Goal: Check status: Check status

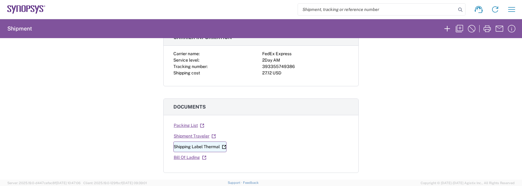
scroll to position [61, 0]
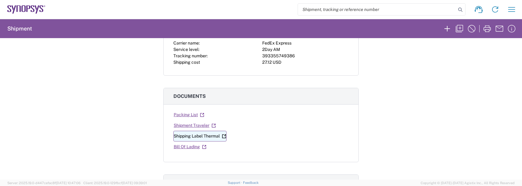
click at [213, 136] on link "Shipping Label Thermal" at bounding box center [199, 136] width 53 height 11
click at [206, 136] on link "Shipping Label Thermal" at bounding box center [199, 136] width 53 height 11
drag, startPoint x: 521, startPoint y: 10, endPoint x: 517, endPoint y: 10, distance: 4.0
click at [521, 10] on agx-form-navbar "Shipment request Shipment tracking Employee non-product shipment request My shi…" at bounding box center [261, 9] width 522 height 19
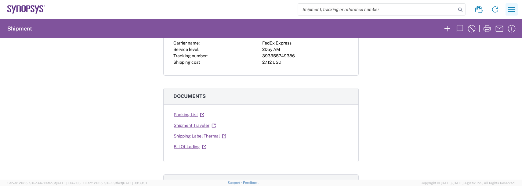
click at [514, 8] on icon "button" at bounding box center [512, 10] width 10 height 10
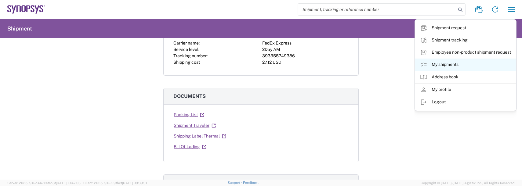
click at [440, 63] on link "My shipments" at bounding box center [465, 65] width 101 height 12
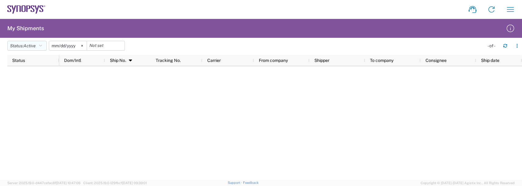
click at [30, 46] on span "Active" at bounding box center [30, 45] width 12 height 5
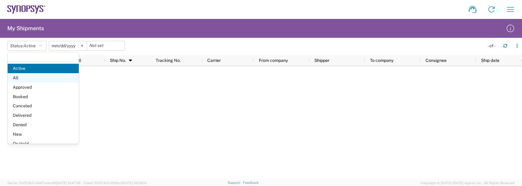
click at [20, 77] on span "All" at bounding box center [43, 77] width 71 height 9
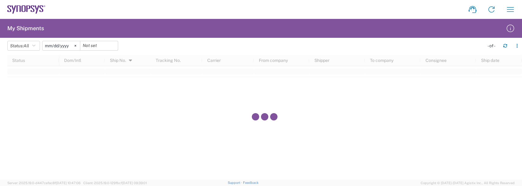
click at [61, 45] on input "[DATE]" at bounding box center [61, 45] width 38 height 9
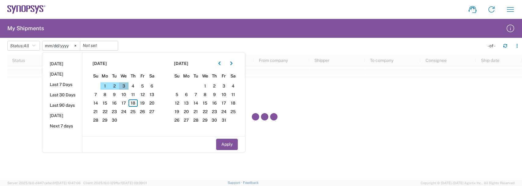
click at [122, 85] on span "3" at bounding box center [123, 85] width 9 height 7
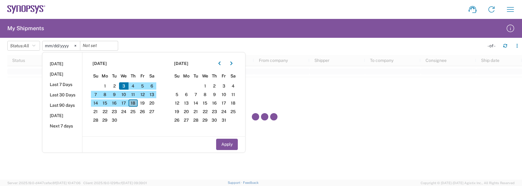
click at [132, 104] on span "18" at bounding box center [133, 103] width 9 height 7
click at [229, 144] on button "Apply" at bounding box center [227, 144] width 22 height 11
type input "[DATE]"
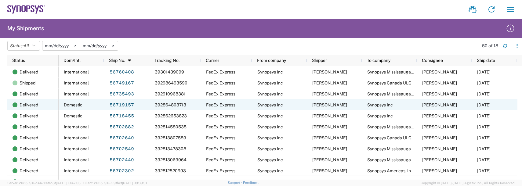
scroll to position [84, 0]
